Goal: Task Accomplishment & Management: Manage account settings

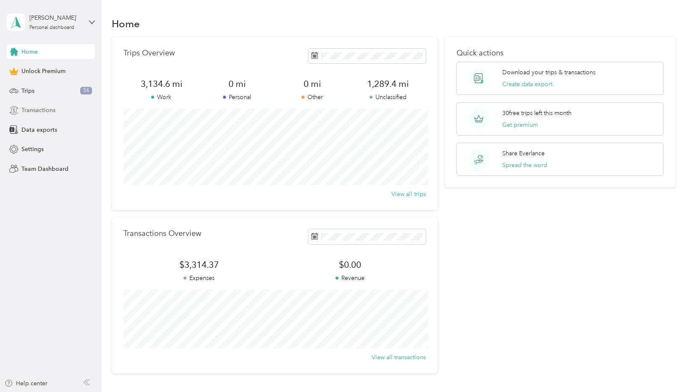
click at [55, 113] on div "Transactions" at bounding box center [51, 110] width 88 height 15
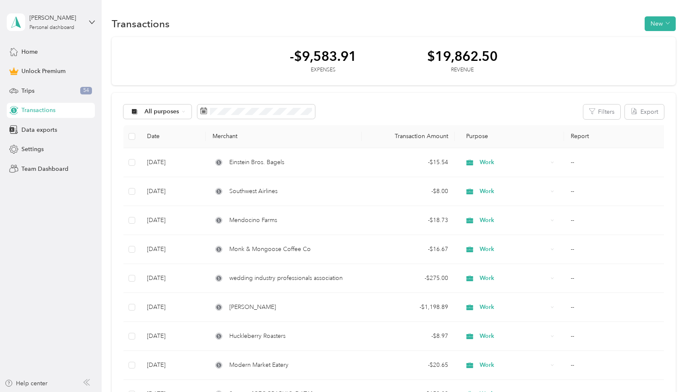
click at [642, 118] on button "Export" at bounding box center [644, 112] width 39 height 15
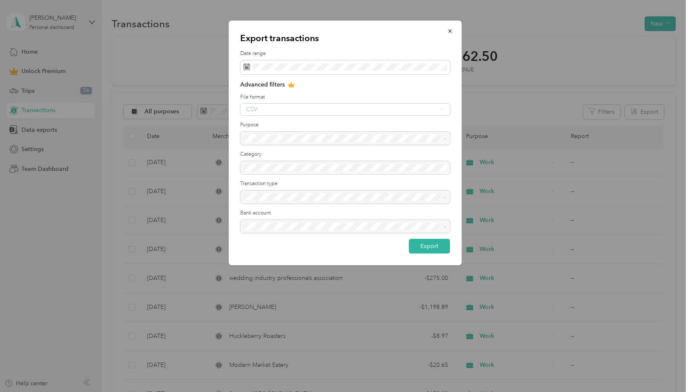
click at [316, 113] on div "CSV" at bounding box center [345, 110] width 210 height 12
click at [323, 105] on div "CSV" at bounding box center [345, 110] width 210 height 12
click at [311, 112] on div "CSV" at bounding box center [345, 110] width 210 height 12
click at [292, 86] on icon at bounding box center [290, 85] width 5 height 5
click at [446, 110] on div "CSV" at bounding box center [345, 110] width 210 height 12
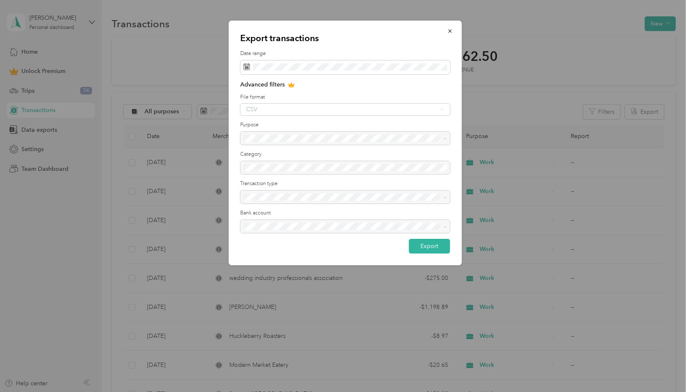
click at [446, 110] on div "CSV" at bounding box center [345, 110] width 210 height 12
click at [428, 248] on button "Export" at bounding box center [429, 246] width 41 height 15
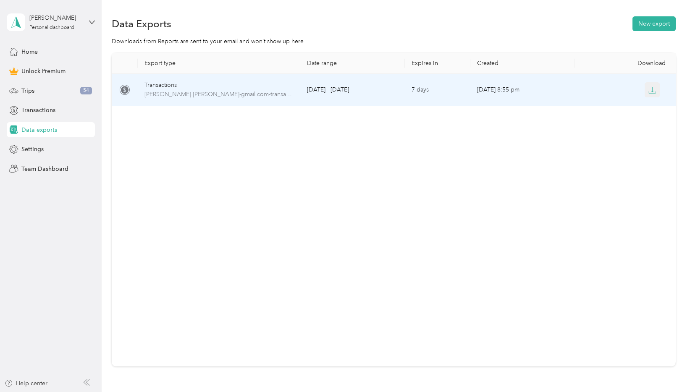
click at [656, 89] on icon "button" at bounding box center [653, 91] width 8 height 8
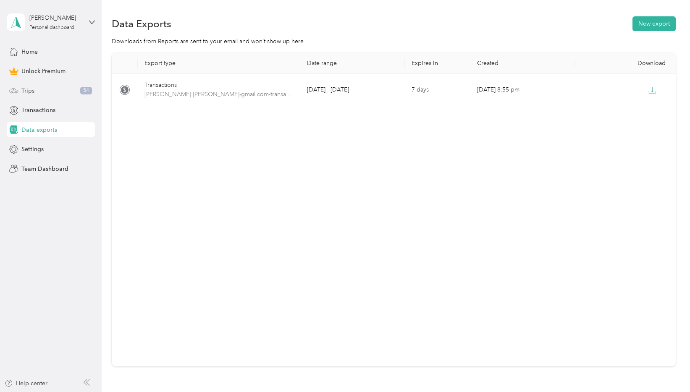
click at [39, 92] on div "Trips 54" at bounding box center [51, 90] width 88 height 15
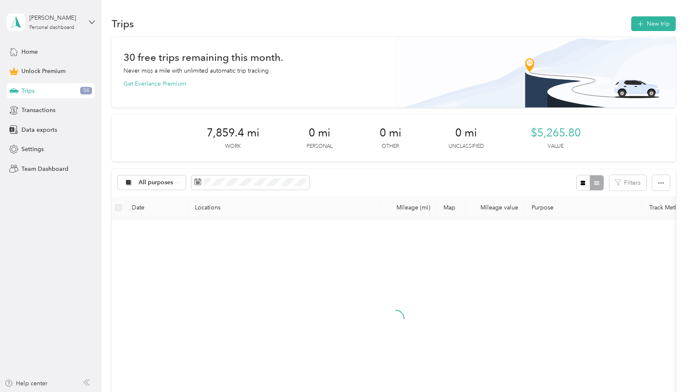
click at [337, 173] on div "All purposes Filters" at bounding box center [394, 182] width 564 height 27
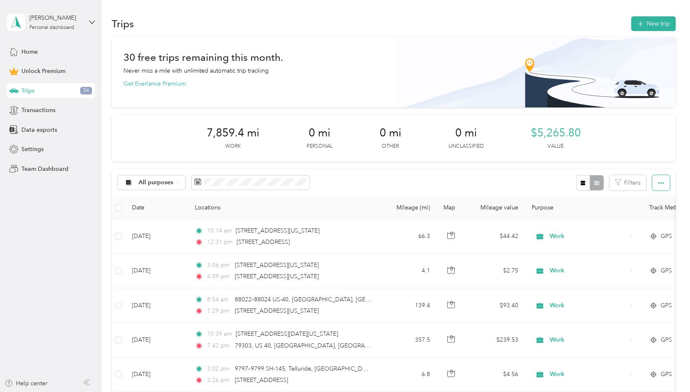
click at [669, 178] on button "button" at bounding box center [661, 183] width 18 height 16
click at [655, 211] on span "Export" at bounding box center [653, 213] width 18 height 7
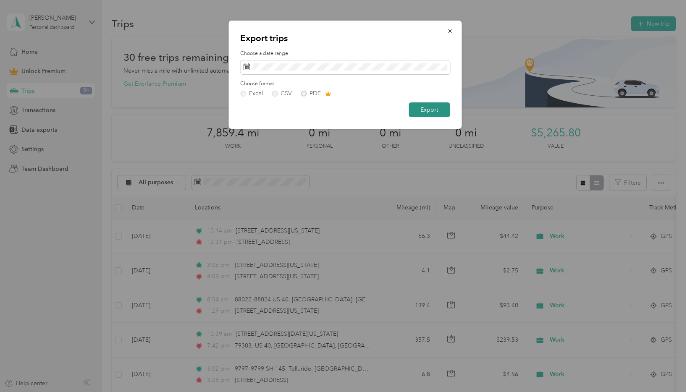
click at [434, 109] on button "Export" at bounding box center [429, 110] width 41 height 15
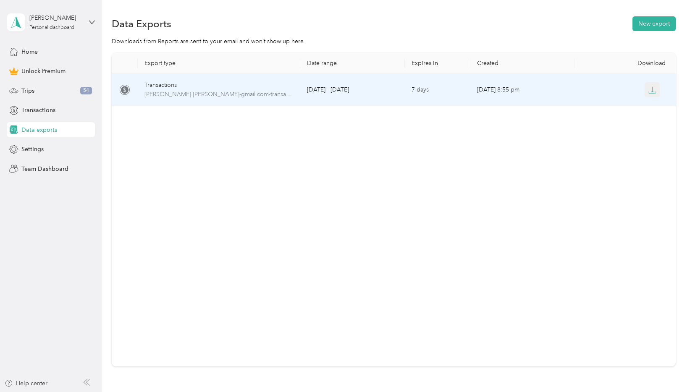
click at [657, 92] on button "button" at bounding box center [652, 89] width 15 height 15
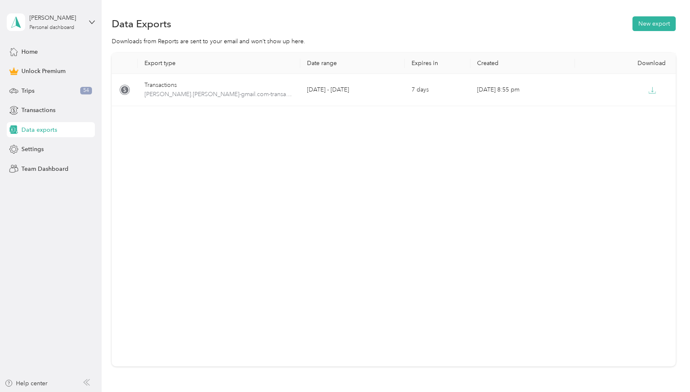
click at [501, 123] on div "Export type Date range Expires in Created Download Transactions [PERSON_NAME].[…" at bounding box center [394, 210] width 564 height 314
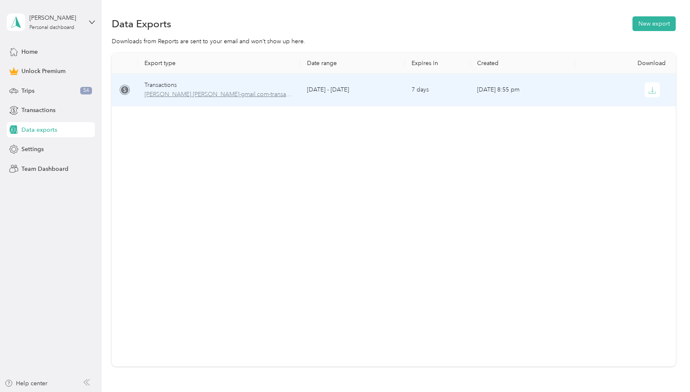
click at [242, 95] on span "[PERSON_NAME].[PERSON_NAME]-gmail.com-transactions-2024-01-01-2024-12-31.csv" at bounding box center [219, 94] width 149 height 9
